Goal: Ask a question

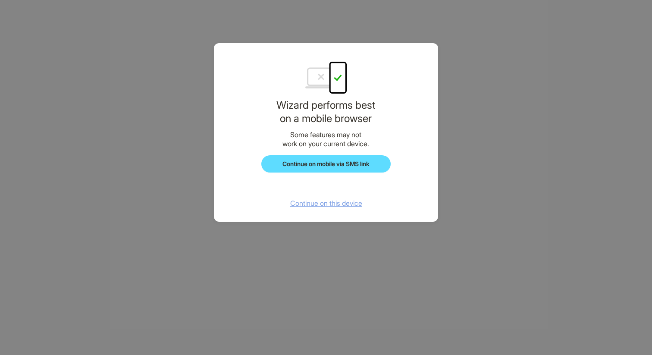
click at [335, 202] on span "Continue on this device" at bounding box center [326, 203] width 72 height 9
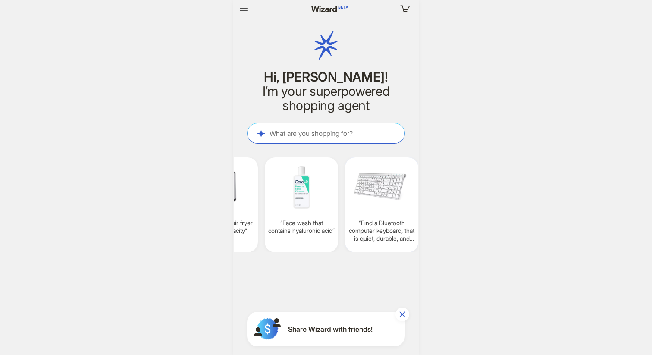
scroll to position [0, 693]
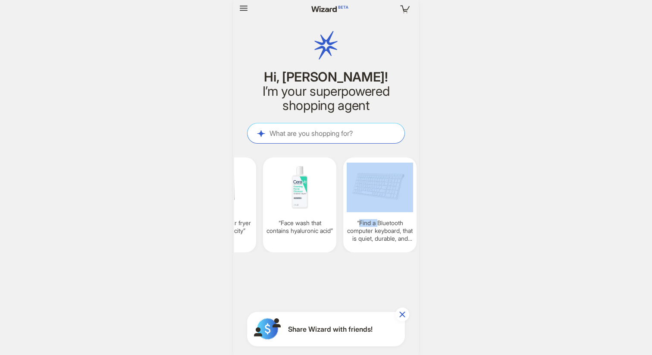
drag, startPoint x: 376, startPoint y: 220, endPoint x: 264, endPoint y: 263, distance: 120.3
click at [264, 263] on div "Your cart is empty Hi, [PERSON_NAME]! I’m your superpowered shopping agent What…" at bounding box center [325, 177] width 185 height 355
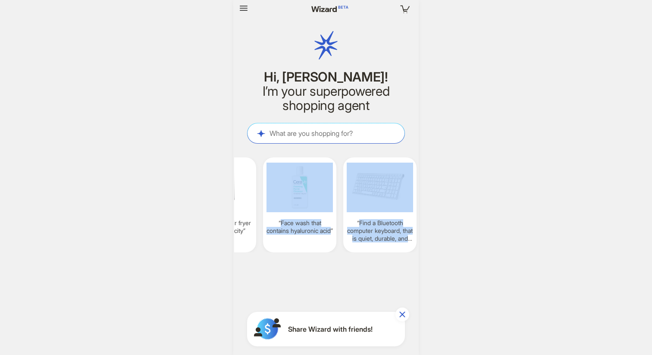
drag, startPoint x: 263, startPoint y: 207, endPoint x: 378, endPoint y: 278, distance: 135.3
click at [378, 278] on div "Your cart is empty Hi, [PERSON_NAME]! I’m your superpowered shopping agent What…" at bounding box center [325, 177] width 185 height 355
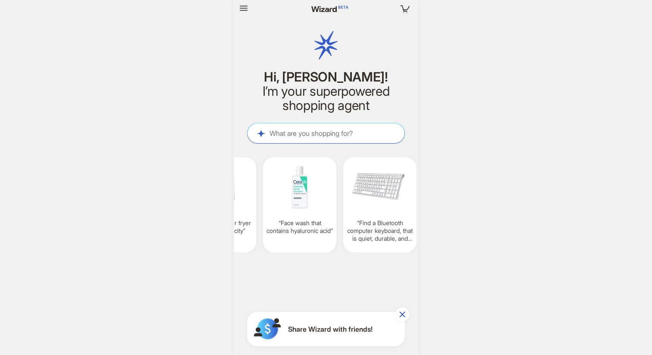
click at [353, 276] on div "Your cart is empty Hi, [PERSON_NAME]! I’m your superpowered shopping agent What…" at bounding box center [325, 177] width 185 height 355
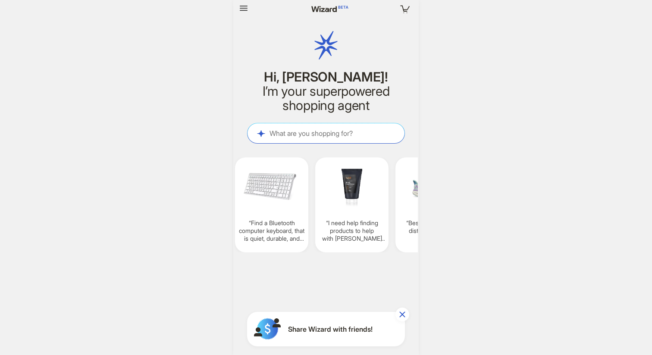
click at [329, 269] on div "Your cart is empty Hi, [PERSON_NAME]! I’m your superpowered shopping agent What…" at bounding box center [325, 177] width 185 height 355
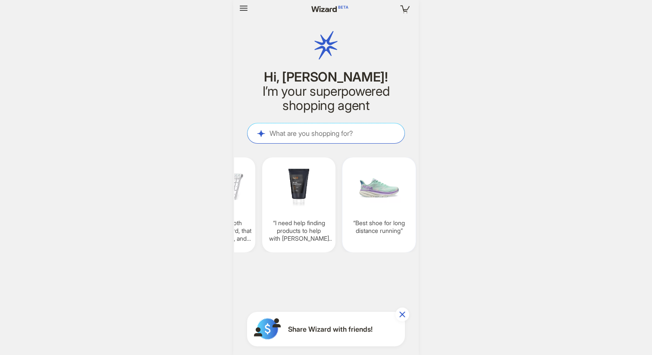
scroll to position [0, 855]
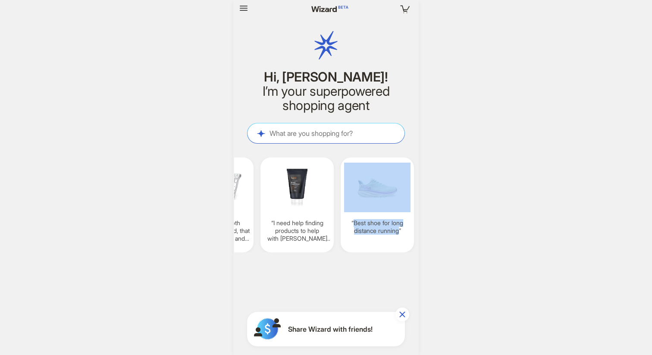
drag, startPoint x: 381, startPoint y: 235, endPoint x: 284, endPoint y: 271, distance: 103.4
click at [284, 271] on div "Your cart is empty Hi, [PERSON_NAME]! I’m your superpowered shopping agent What…" at bounding box center [325, 177] width 185 height 355
click at [285, 274] on div "Your cart is empty Hi, [PERSON_NAME]! I’m your superpowered shopping agent What…" at bounding box center [325, 177] width 185 height 355
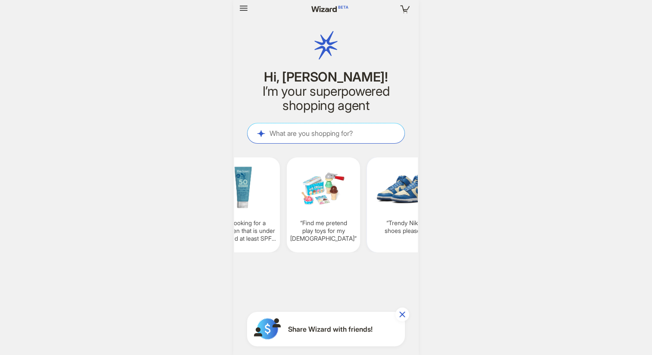
scroll to position [0, 830]
click at [386, 219] on q "Trendy Nike shoes please" at bounding box center [402, 227] width 66 height 16
type textarea "**********"
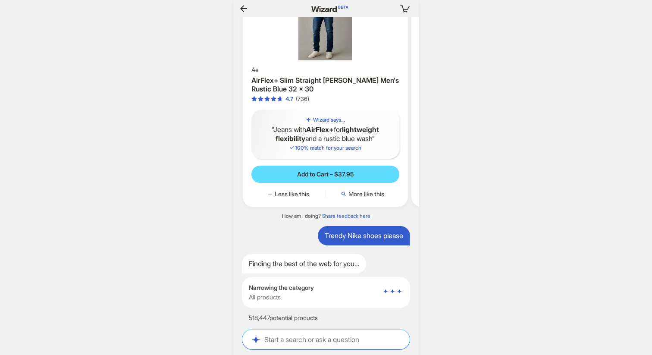
scroll to position [1216, 0]
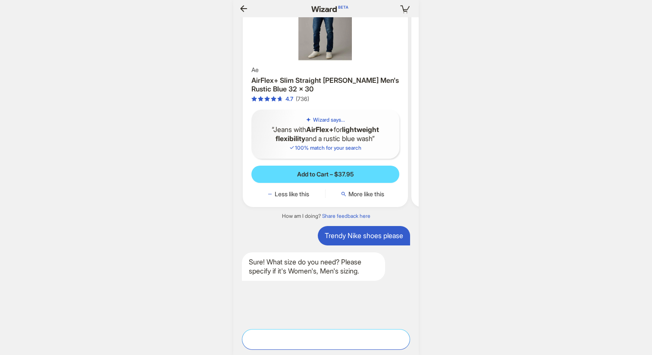
click at [335, 341] on textarea at bounding box center [325, 338] width 167 height 9
type textarea "********"
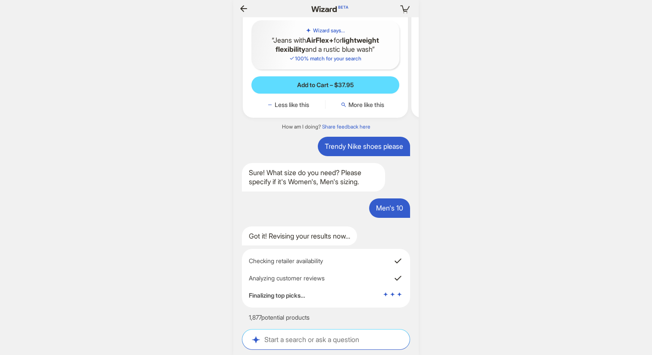
scroll to position [0, 0]
